Goal: Transaction & Acquisition: Purchase product/service

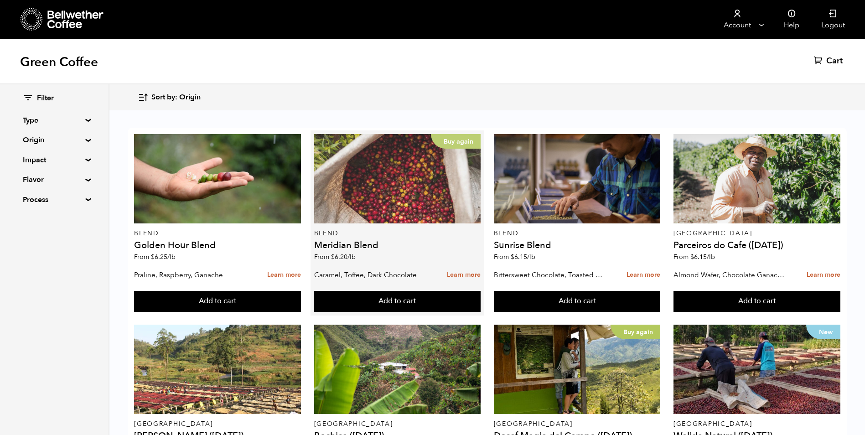
click at [390, 193] on div "Buy again" at bounding box center [397, 178] width 167 height 89
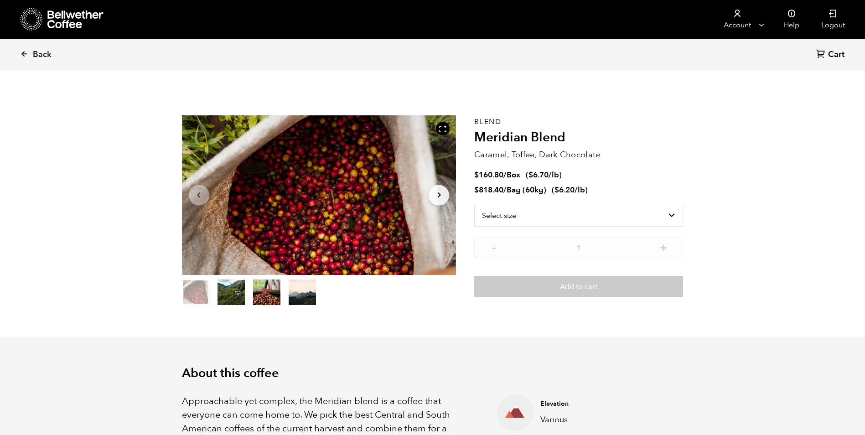
scroll to position [397, 486]
click at [672, 213] on select "Select size Bag (60kg) (132 lbs) Box (24 lbs)" at bounding box center [578, 216] width 209 height 22
select select "bag-3"
click at [474, 205] on select "Select size Bag (60kg) (132 lbs) Box (24 lbs)" at bounding box center [578, 216] width 209 height 22
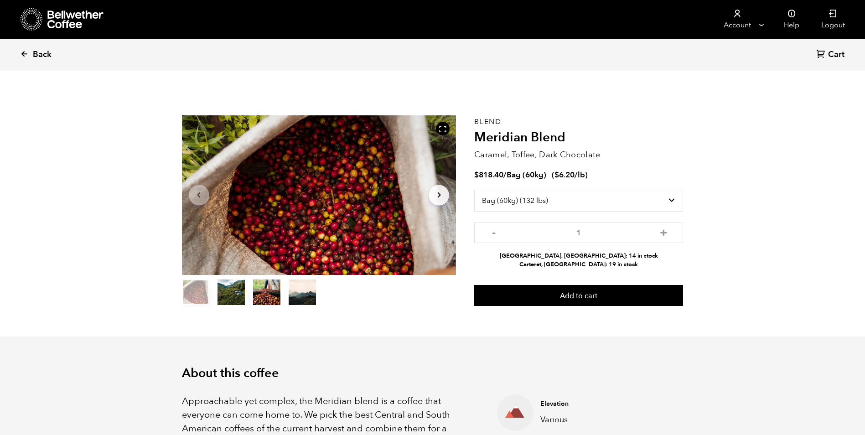
click at [29, 56] on link "Back" at bounding box center [48, 54] width 57 height 31
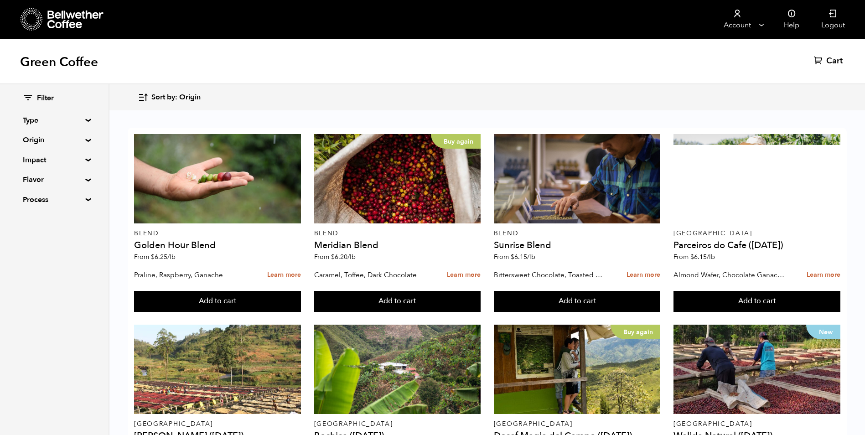
scroll to position [167, 0]
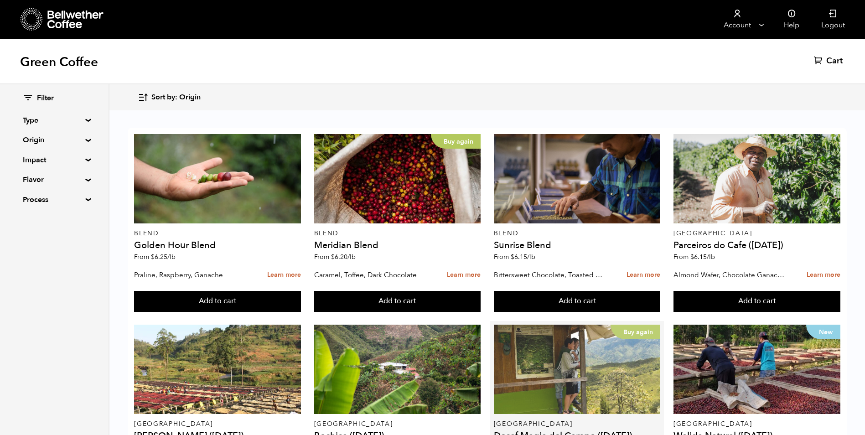
click at [563, 325] on div "Buy again" at bounding box center [577, 369] width 167 height 89
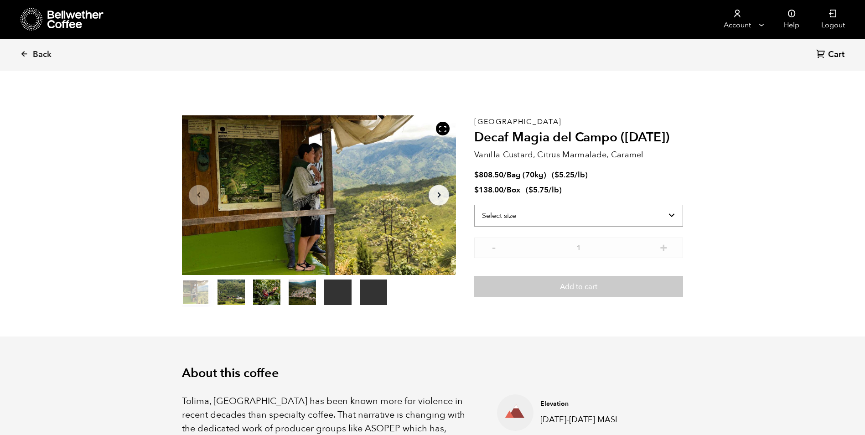
scroll to position [397, 486]
click at [676, 212] on select "Select size Bag (70kg) (154 lbs) Box (24 lbs)" at bounding box center [578, 216] width 209 height 22
select select "box"
click at [474, 205] on select "Select size Bag (70kg) (154 lbs) Box (24 lbs)" at bounding box center [578, 216] width 209 height 22
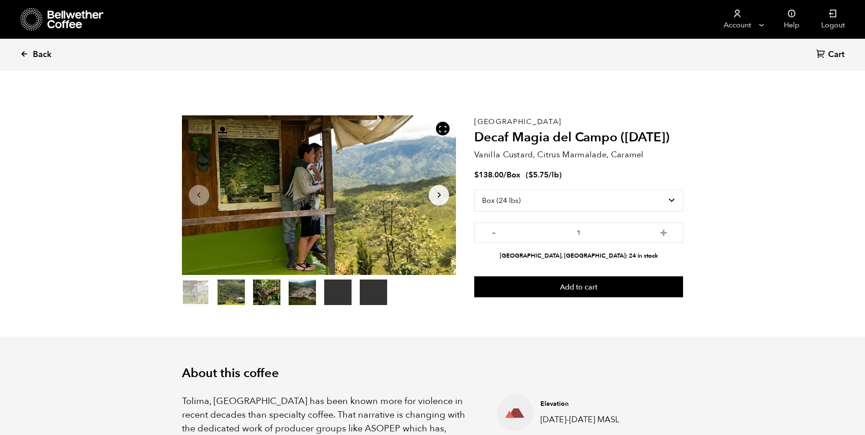
click at [23, 50] on icon at bounding box center [24, 54] width 8 height 8
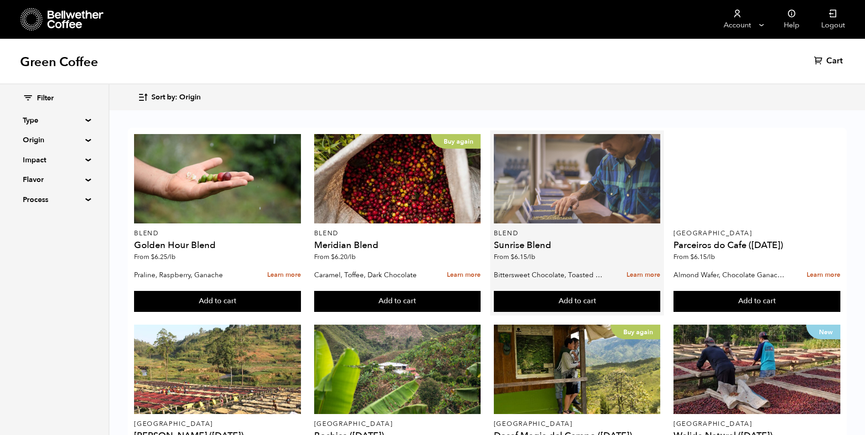
scroll to position [502, 0]
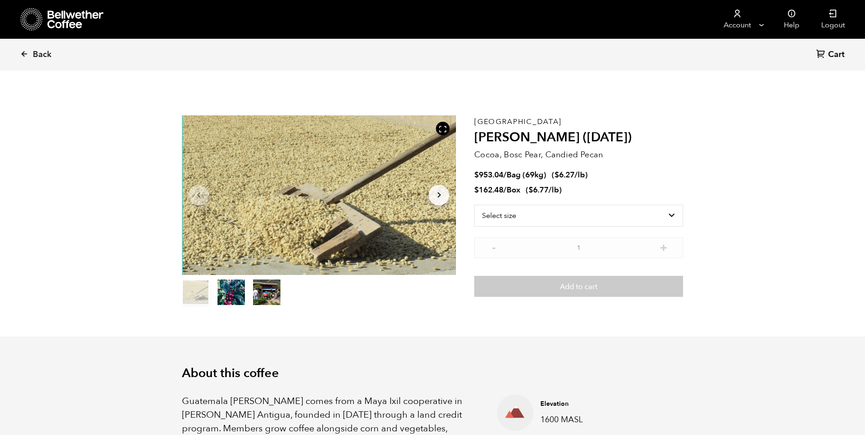
scroll to position [397, 486]
click at [439, 199] on icon "Arrow Right" at bounding box center [439, 195] width 11 height 11
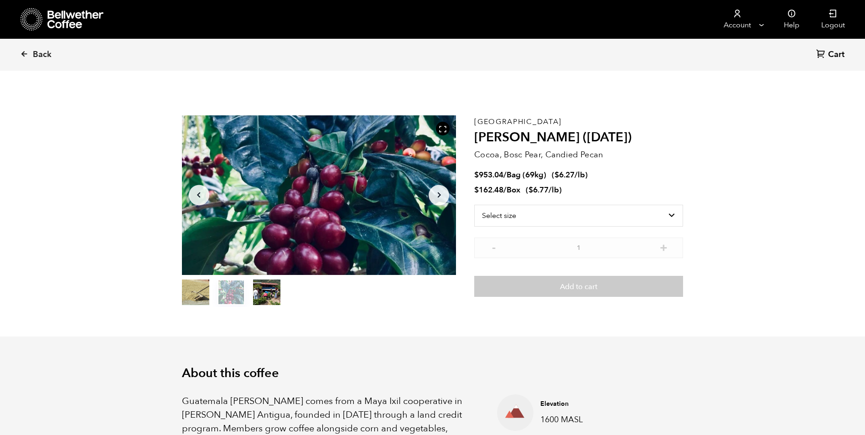
click at [439, 199] on icon "Arrow Right" at bounding box center [439, 195] width 11 height 11
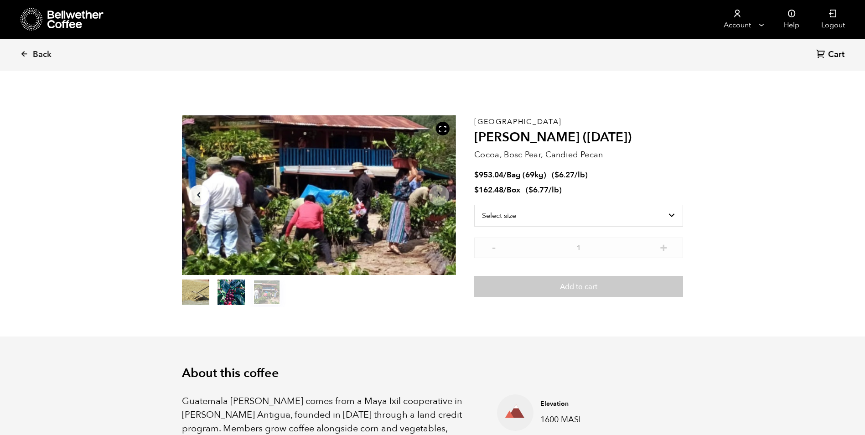
click at [439, 199] on icon "Arrow Right" at bounding box center [439, 195] width 11 height 11
